Goal: Navigation & Orientation: Go to known website

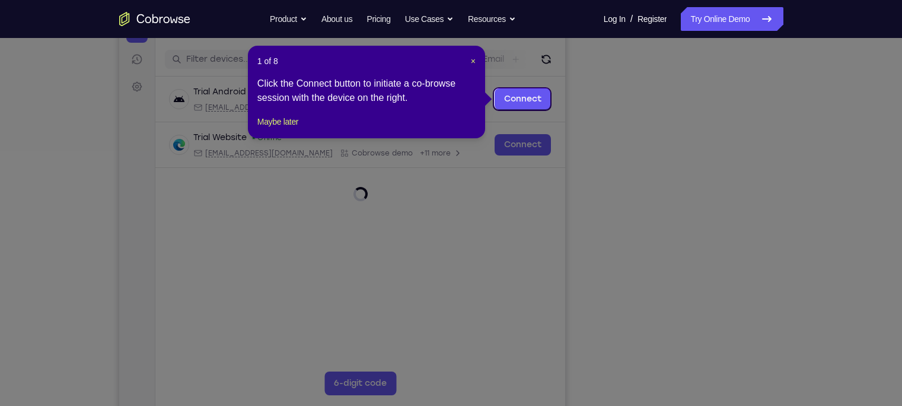
click at [740, 346] on icon at bounding box center [457, 203] width 914 height 406
click at [469, 61] on header "1 of 8 ×" at bounding box center [366, 61] width 218 height 12
click at [471, 61] on span "×" at bounding box center [473, 60] width 5 height 9
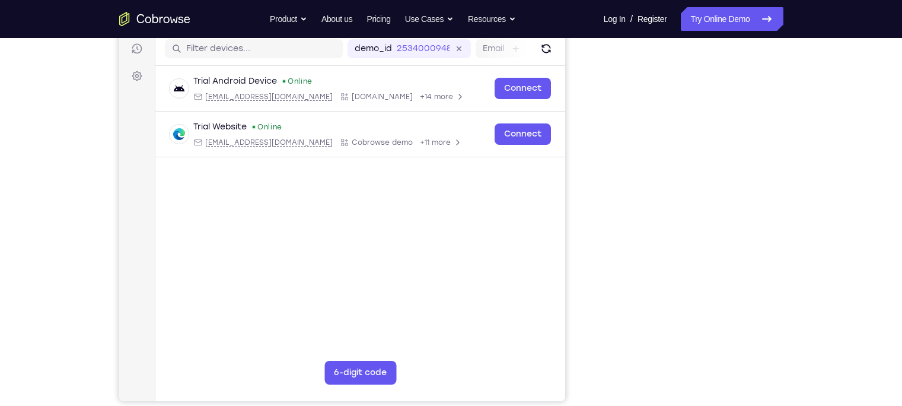
scroll to position [151, 0]
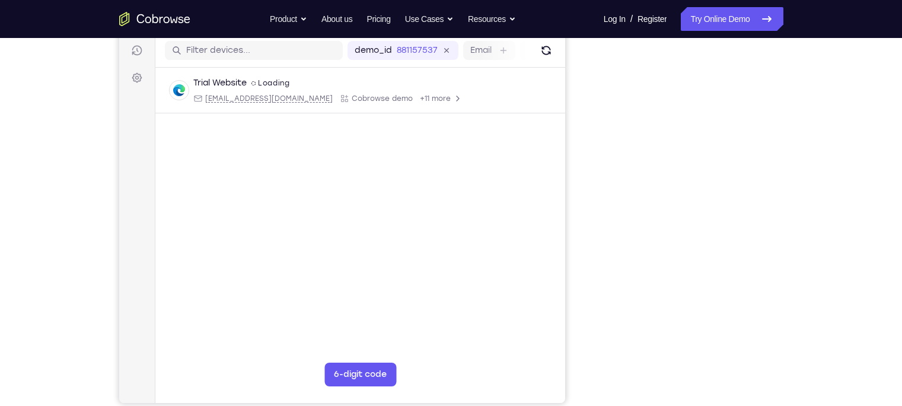
scroll to position [151, 0]
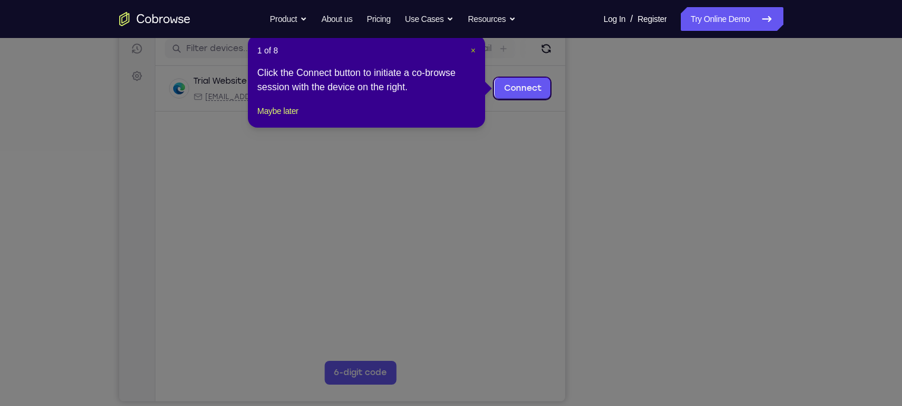
click at [471, 47] on span "×" at bounding box center [473, 50] width 5 height 9
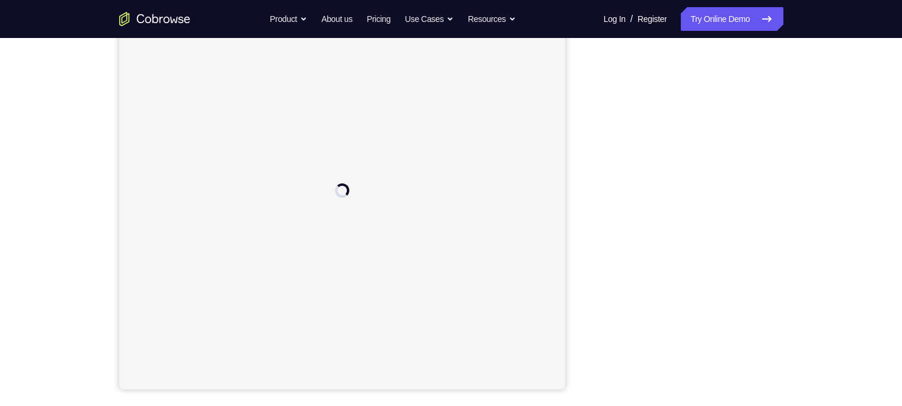
scroll to position [144, 0]
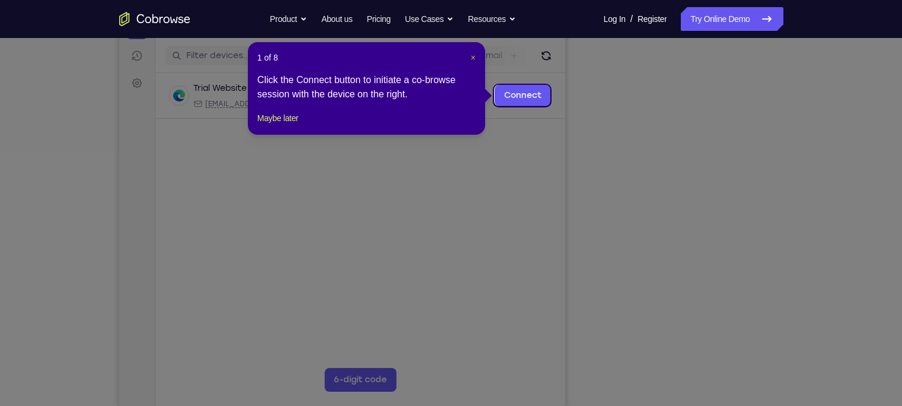
click at [473, 59] on span "×" at bounding box center [473, 57] width 5 height 9
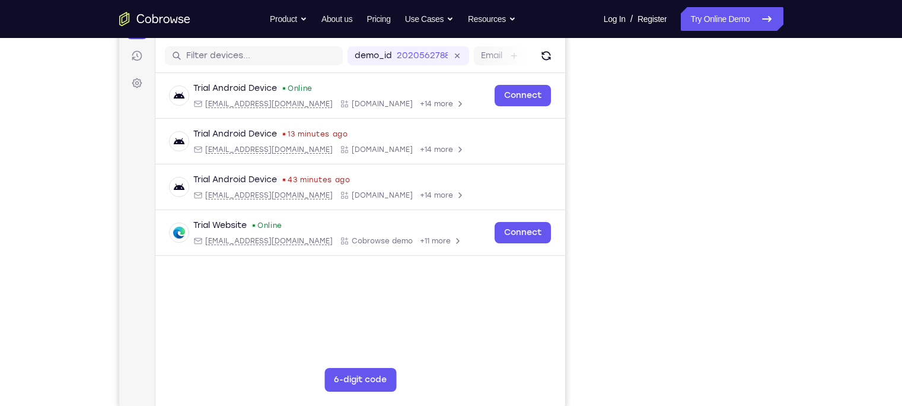
scroll to position [108, 0]
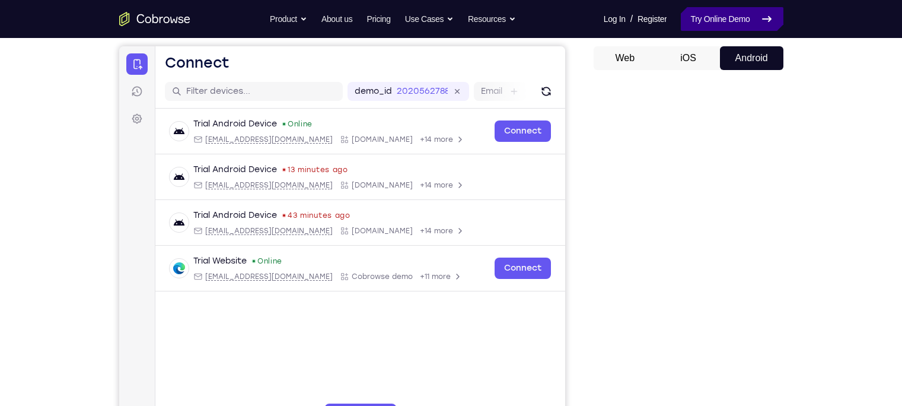
click at [756, 20] on link "Try Online Demo" at bounding box center [732, 19] width 102 height 24
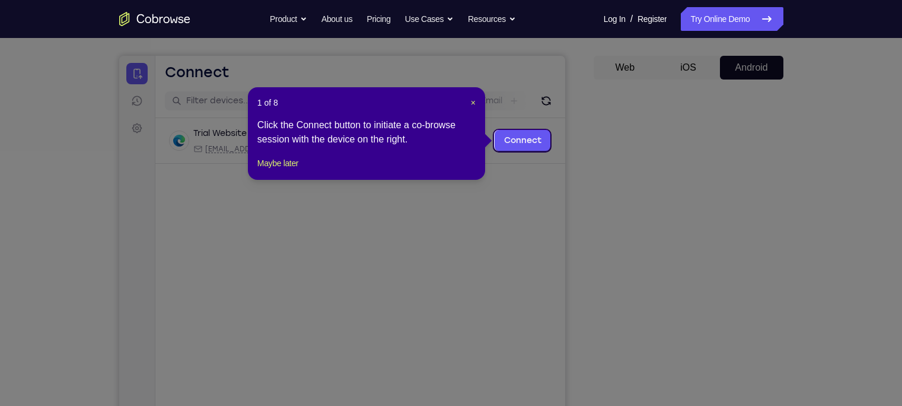
scroll to position [98, 0]
click at [471, 104] on span "×" at bounding box center [473, 102] width 5 height 9
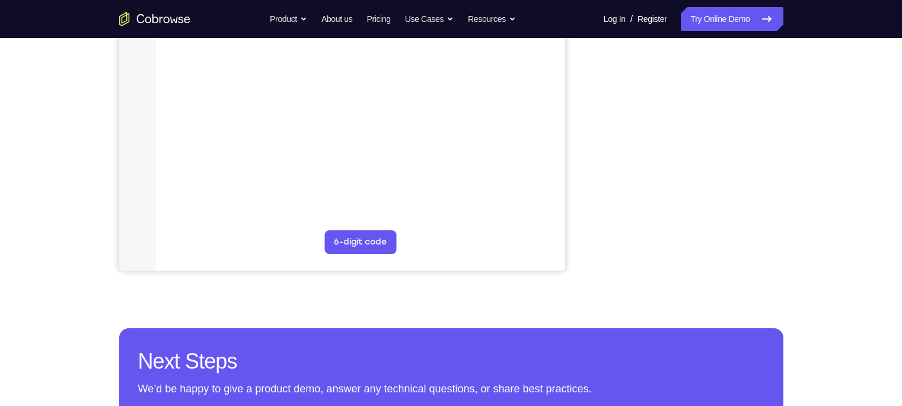
scroll to position [149, 0]
